Goal: Information Seeking & Learning: Find specific fact

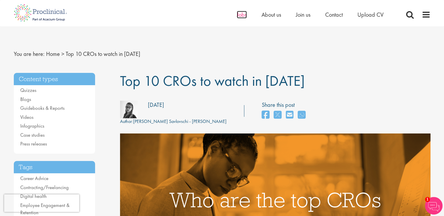
click at [239, 18] on span "Jobs" at bounding box center [242, 15] width 10 height 8
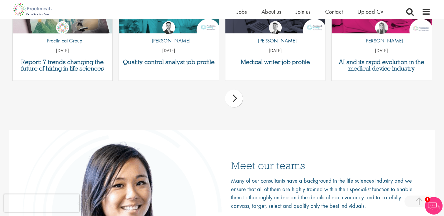
scroll to position [762, 0]
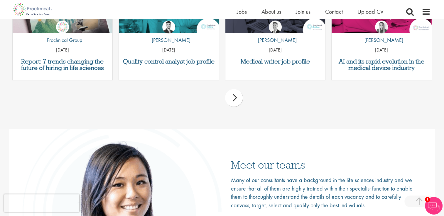
click at [231, 100] on div "next" at bounding box center [234, 98] width 18 height 18
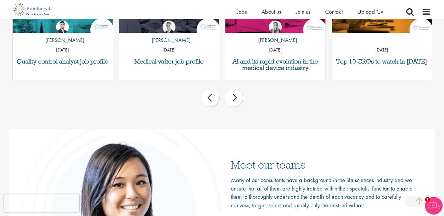
click at [233, 100] on div "next" at bounding box center [234, 98] width 18 height 18
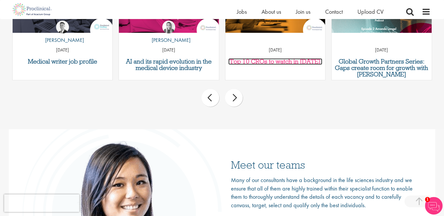
click at [276, 61] on h3 "Top 10 CROs to watch in [DATE]" at bounding box center [275, 61] width 94 height 6
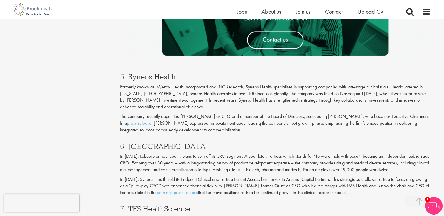
scroll to position [970, 0]
drag, startPoint x: 176, startPoint y: 78, endPoint x: 128, endPoint y: 73, distance: 48.0
click at [128, 73] on h3 "5. Syneos Health" at bounding box center [275, 77] width 310 height 8
copy h3 "Syneos Health"
